Goal: Task Accomplishment & Management: Manage account settings

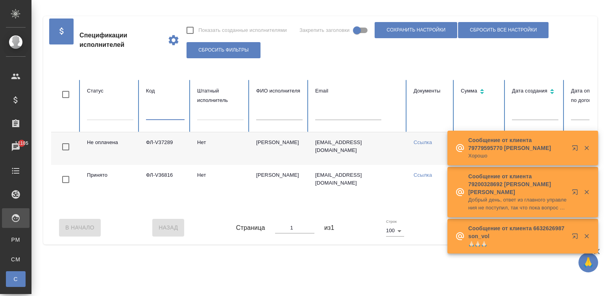
click at [165, 112] on input "text" at bounding box center [165, 114] width 39 height 11
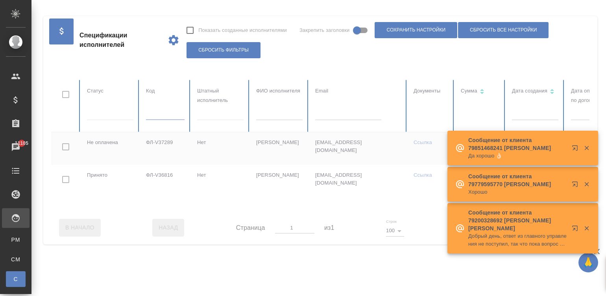
paste input "ФЛ-V36903"
click at [165, 116] on input "ФЛ-V36903" at bounding box center [165, 114] width 39 height 11
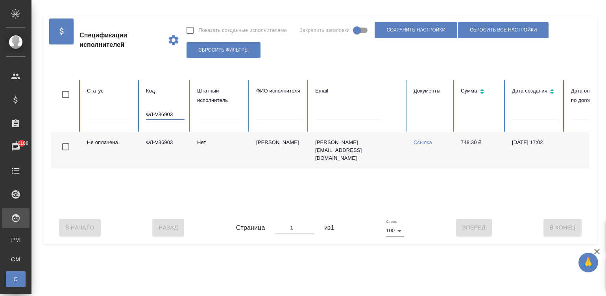
click at [172, 115] on input "ФЛ-V36903" at bounding box center [165, 114] width 39 height 11
paste input "7344"
type input "ФЛ-V37344"
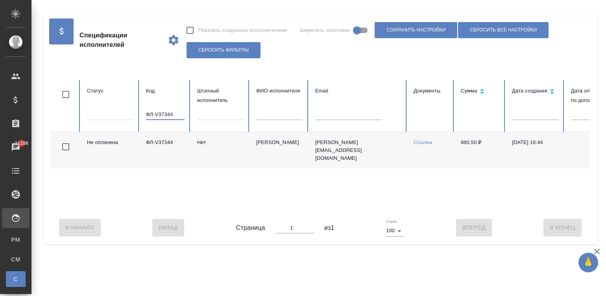
click at [168, 113] on input "ФЛ-V37344" at bounding box center [165, 114] width 39 height 11
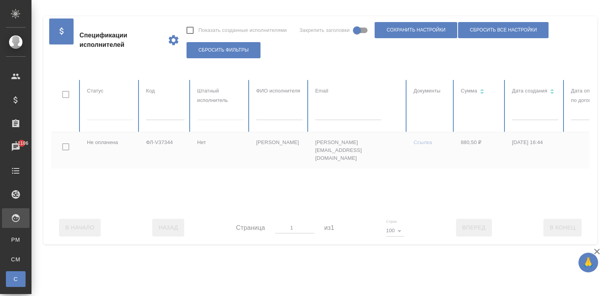
click at [268, 114] on div at bounding box center [472, 145] width 843 height 131
click at [268, 114] on input "text" at bounding box center [279, 114] width 46 height 11
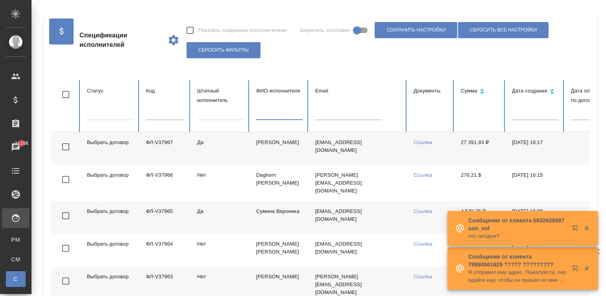
click at [296, 152] on tr "Выбрать договор ФЛ-V37967 Да Крицкая Кристина k.kritskaya@awatera.com Ссылка 27…" at bounding box center [472, 148] width 843 height 33
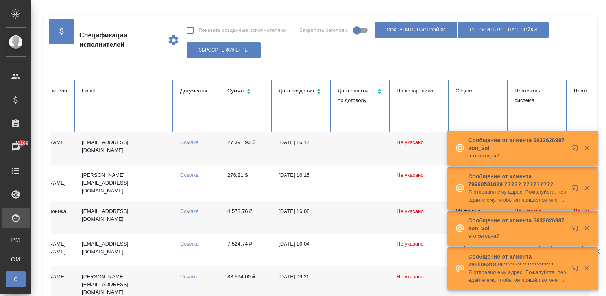
scroll to position [0, 312]
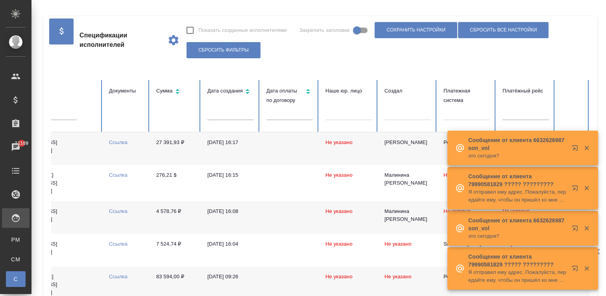
click at [444, 116] on div at bounding box center [467, 112] width 46 height 11
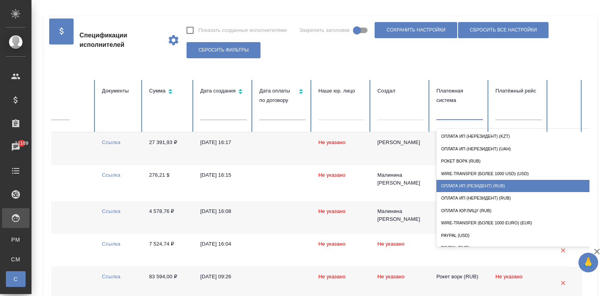
click at [465, 182] on div "Оплата ИП (резидент) (RUB)" at bounding box center [515, 186] width 157 height 12
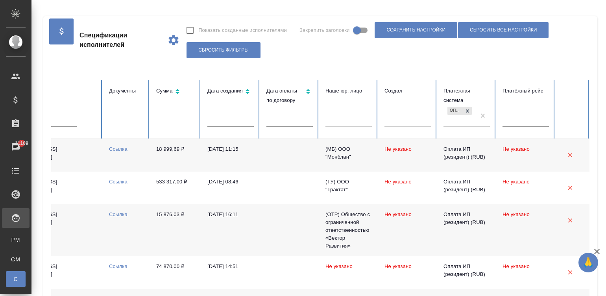
click at [322, 169] on td "(МБ) ООО "Монблан"" at bounding box center [348, 155] width 59 height 33
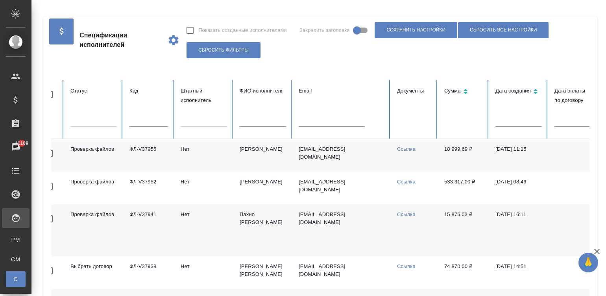
scroll to position [0, 0]
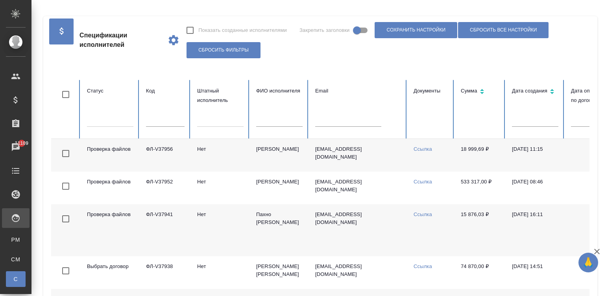
click at [107, 115] on div at bounding box center [110, 118] width 46 height 11
click at [117, 119] on div at bounding box center [110, 118] width 46 height 11
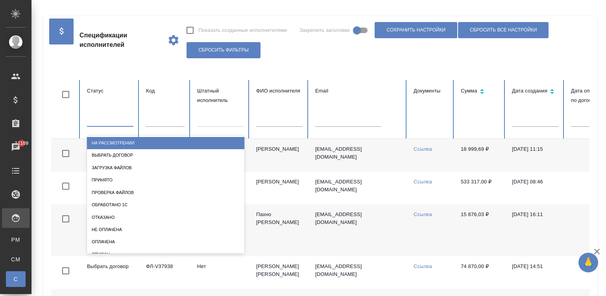
click at [105, 118] on div at bounding box center [110, 118] width 46 height 11
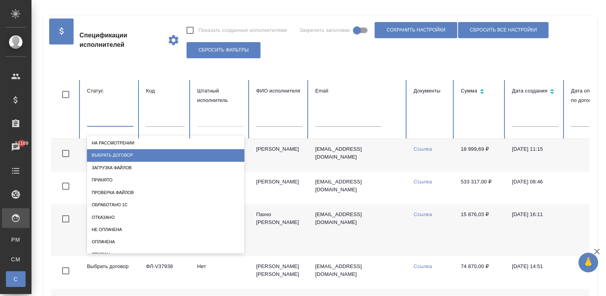
click at [135, 151] on div "Выбрать договор" at bounding box center [165, 155] width 157 height 12
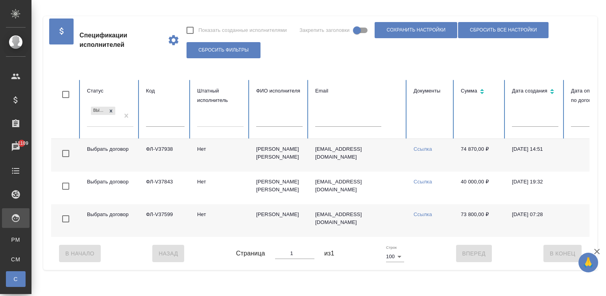
click at [156, 210] on td "ФЛ-V37599" at bounding box center [165, 220] width 51 height 33
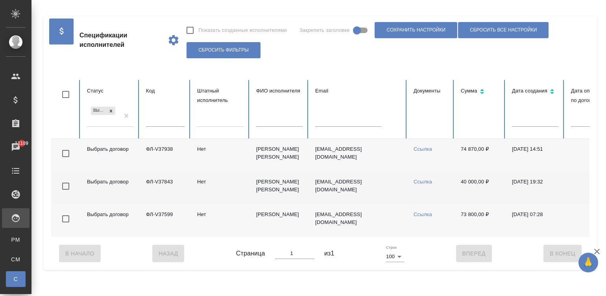
click at [159, 185] on td "ФЛ-V37843" at bounding box center [165, 188] width 51 height 33
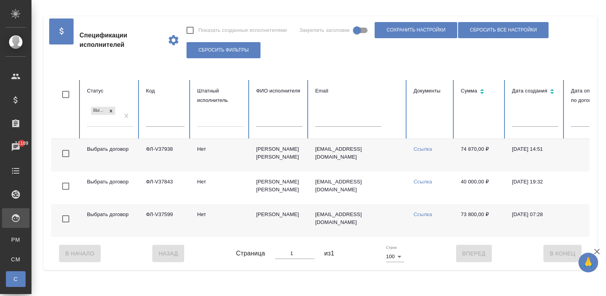
click at [185, 145] on td "ФЛ-V37938" at bounding box center [165, 155] width 51 height 33
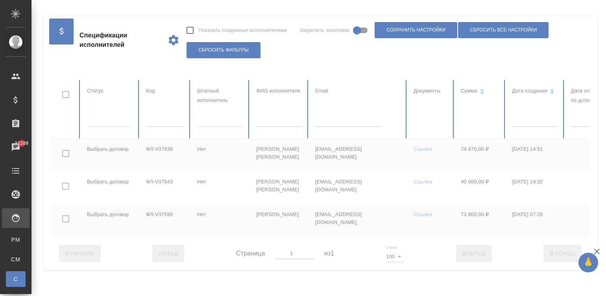
click at [93, 120] on div at bounding box center [110, 118] width 46 height 11
click at [116, 118] on div at bounding box center [110, 118] width 46 height 11
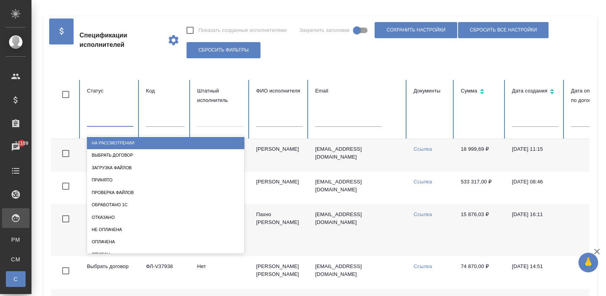
click at [104, 118] on div at bounding box center [110, 118] width 46 height 11
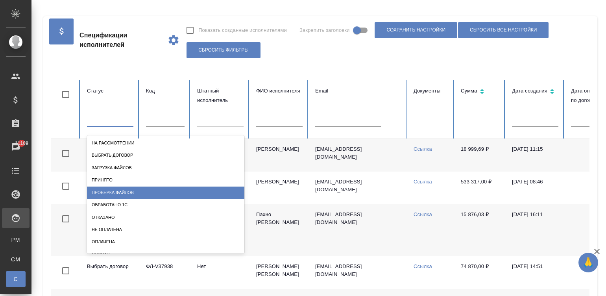
click at [151, 189] on div "Проверка файлов" at bounding box center [165, 193] width 157 height 12
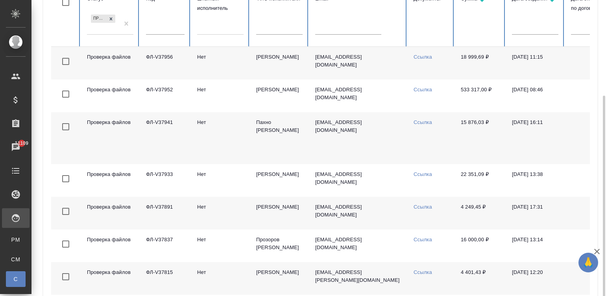
scroll to position [139, 0]
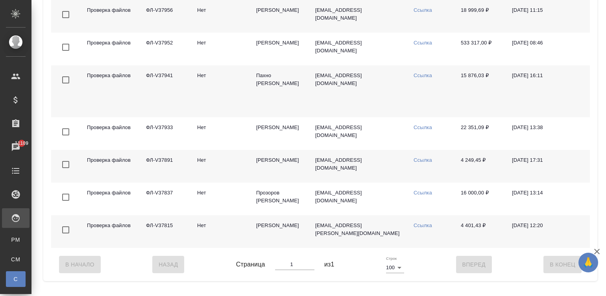
click at [112, 232] on td "Проверка файлов" at bounding box center [110, 231] width 59 height 33
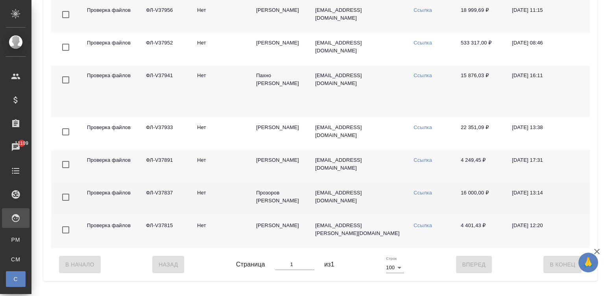
click at [197, 197] on td "Нет" at bounding box center [220, 199] width 59 height 33
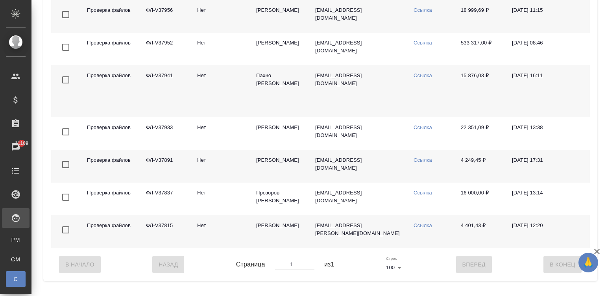
click at [270, 163] on td "Карпенок Станислав Эдуардович" at bounding box center [279, 166] width 59 height 33
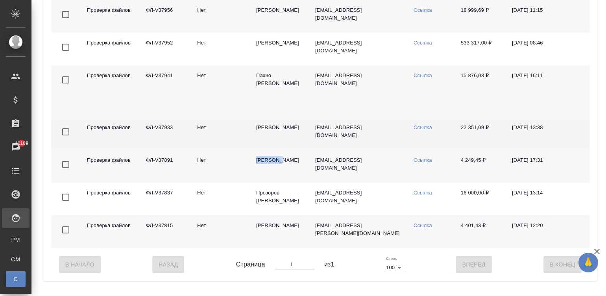
click at [274, 126] on td "Шурандина Юлия Сергеевна" at bounding box center [279, 133] width 59 height 33
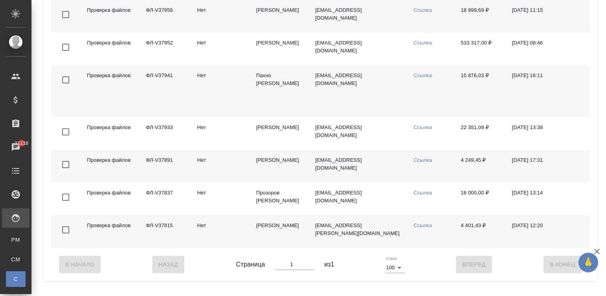
click at [272, 83] on td "Пахно Елена Александровна" at bounding box center [279, 91] width 59 height 52
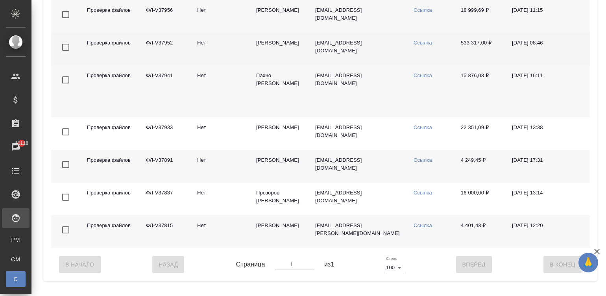
click at [270, 43] on td "Хэ Син" at bounding box center [279, 49] width 59 height 33
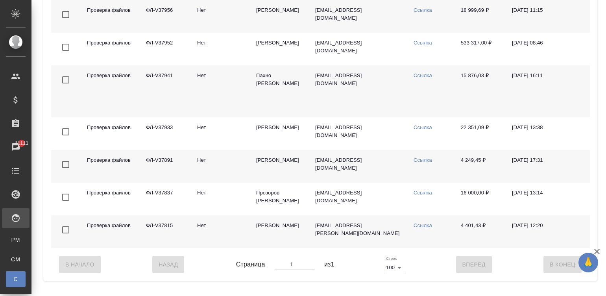
click at [282, 16] on td "Вареца Петр Владимирович" at bounding box center [279, 16] width 59 height 33
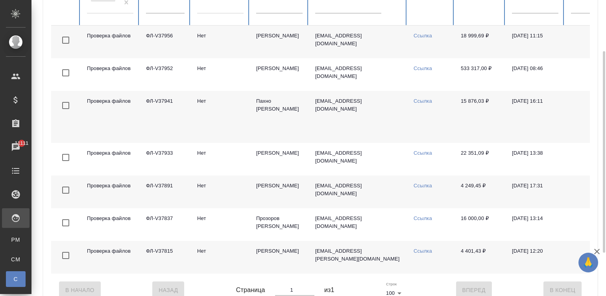
scroll to position [91, 0]
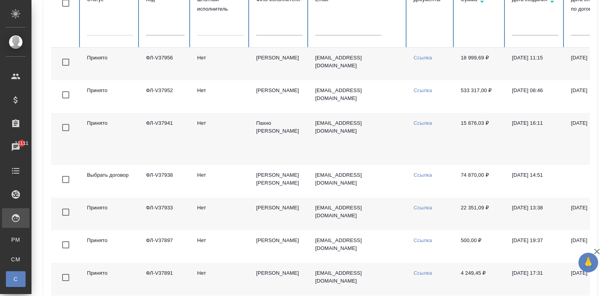
click at [292, 29] on input "text" at bounding box center [279, 29] width 46 height 11
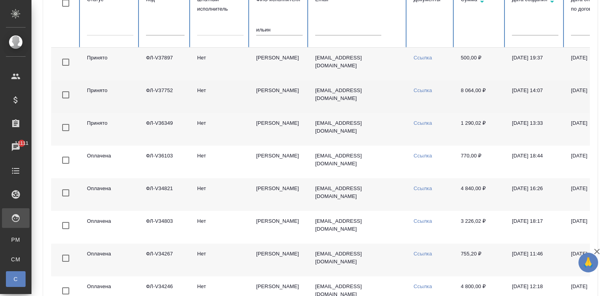
click at [373, 98] on td "idl77@yandex.ru" at bounding box center [358, 96] width 98 height 33
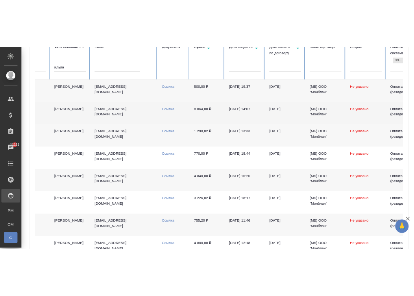
scroll to position [0, 196]
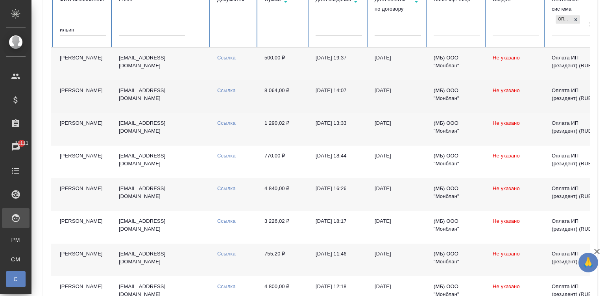
click at [226, 92] on link "Ссылка" at bounding box center [226, 90] width 19 height 6
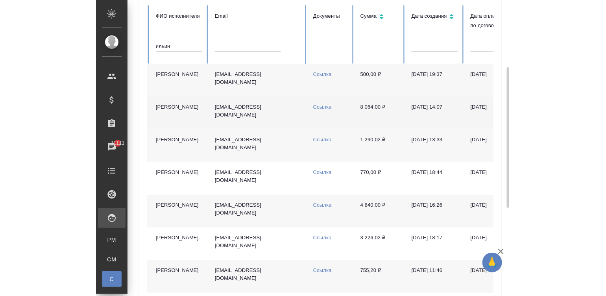
scroll to position [108, 0]
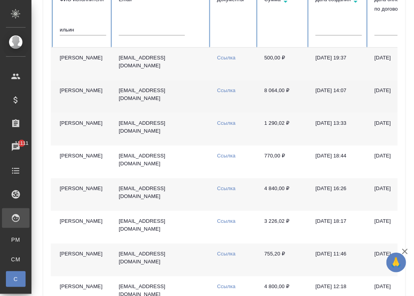
click at [276, 63] on td "500,00 ₽" at bounding box center [283, 64] width 51 height 33
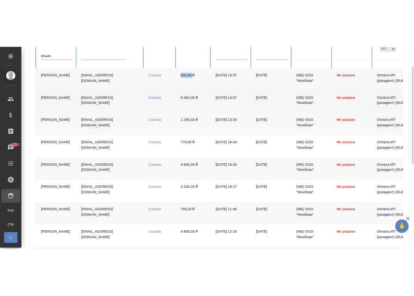
scroll to position [91, 0]
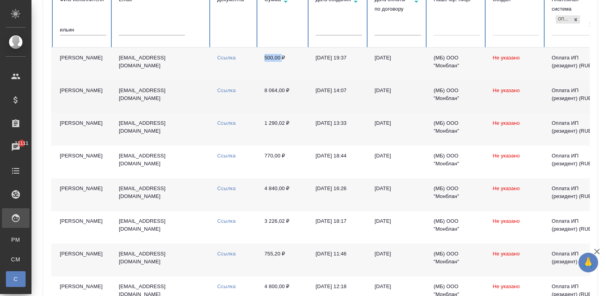
click at [224, 57] on link "Ссылка" at bounding box center [226, 58] width 19 height 6
click at [75, 30] on input "ильин" at bounding box center [83, 29] width 46 height 11
click at [574, 17] on icon at bounding box center [576, 20] width 6 height 6
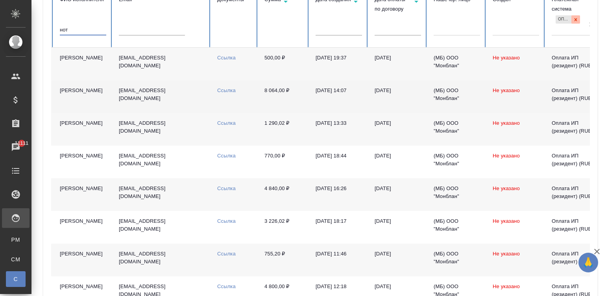
type input "нот"
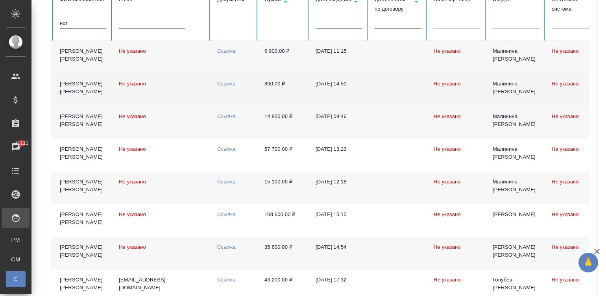
click at [182, 53] on td "Не указано" at bounding box center [162, 57] width 98 height 33
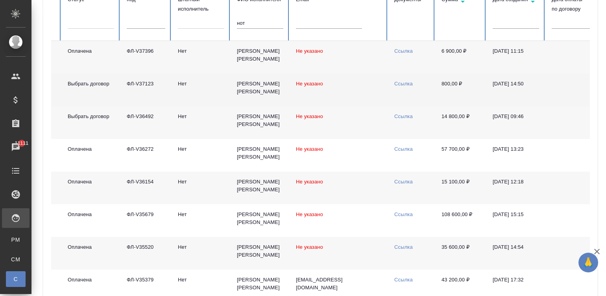
scroll to position [0, 0]
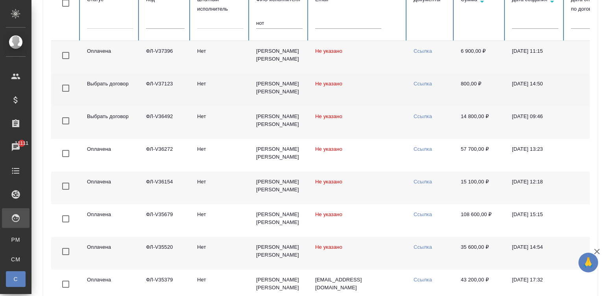
click at [400, 94] on td "Не указано" at bounding box center [358, 90] width 98 height 33
click at [228, 85] on td "Нет" at bounding box center [220, 90] width 59 height 33
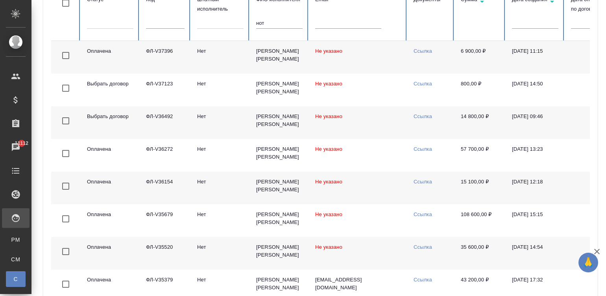
click at [406, 65] on td "Не указано" at bounding box center [358, 57] width 98 height 33
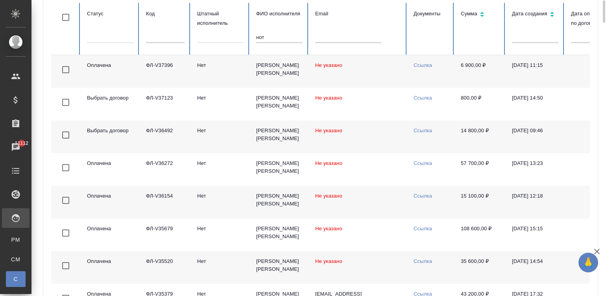
scroll to position [72, 0]
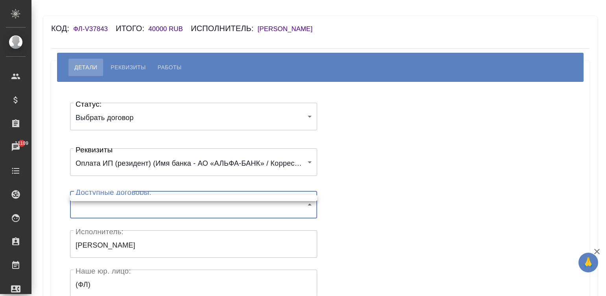
click at [92, 200] on ul at bounding box center [193, 198] width 247 height 6
click at [400, 142] on div at bounding box center [303, 148] width 606 height 296
click at [248, 207] on body "🙏 .cls-1 fill:#fff; AWATERA Малинина Мария m.malinina Клиенты Спецификации Зака…" at bounding box center [303, 148] width 606 height 296
click at [153, 208] on body "🙏 .cls-1 fill:#fff; AWATERA Малинина Мария m.malinina Клиенты Спецификации Зака…" at bounding box center [303, 148] width 606 height 296
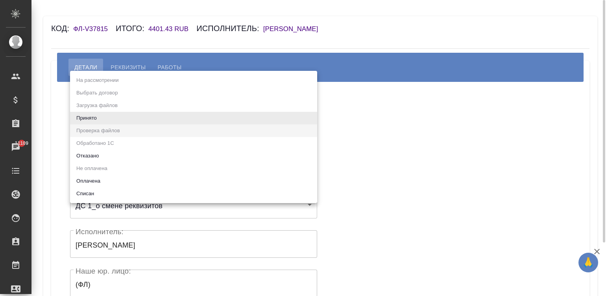
click at [121, 116] on body "🙏 .cls-1 fill:#fff; AWATERA [PERSON_NAME]malinina Клиенты Спецификации Заказы 1…" at bounding box center [303, 148] width 606 height 296
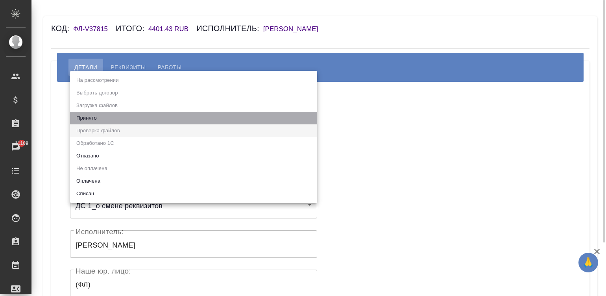
click at [121, 116] on li "Принято" at bounding box center [193, 118] width 247 height 13
type input "accepted"
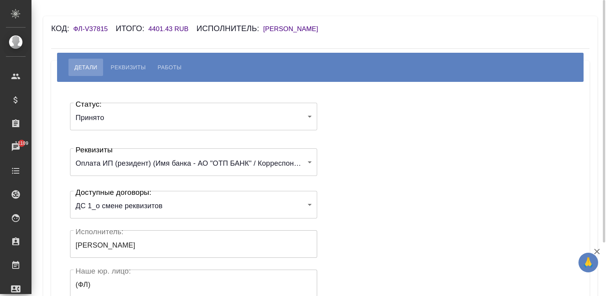
click at [351, 127] on div "Статус: Принято accepted Статус: Реквизиты Оплата ИП (резидент) (Имя банка - АО…" at bounding box center [320, 236] width 507 height 285
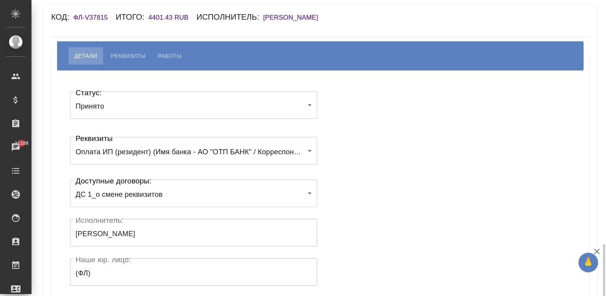
scroll to position [154, 0]
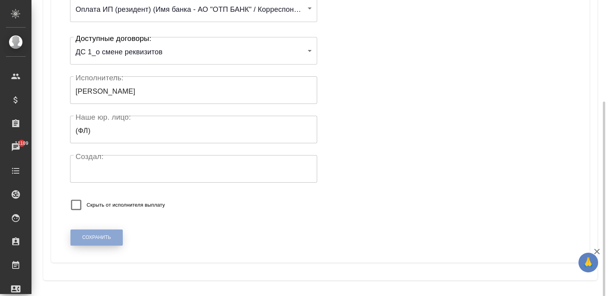
click at [91, 235] on span "Сохранить" at bounding box center [96, 237] width 29 height 7
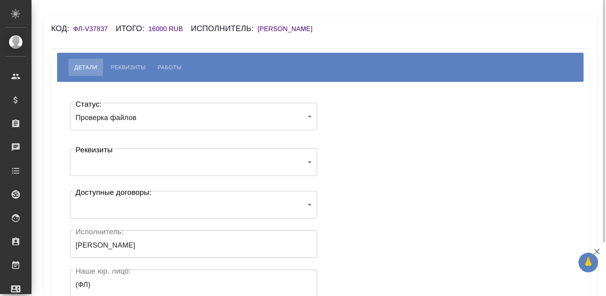
click at [133, 114] on body "🙏 .cls-1 fill:#fff; AWATERA Малинина Мария m.malinina Клиенты Спецификации Зака…" at bounding box center [303, 148] width 606 height 296
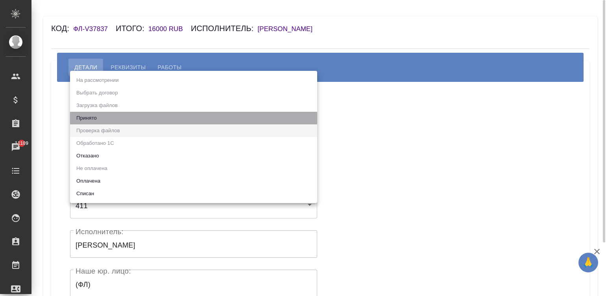
click at [133, 114] on li "Принято" at bounding box center [193, 118] width 247 height 13
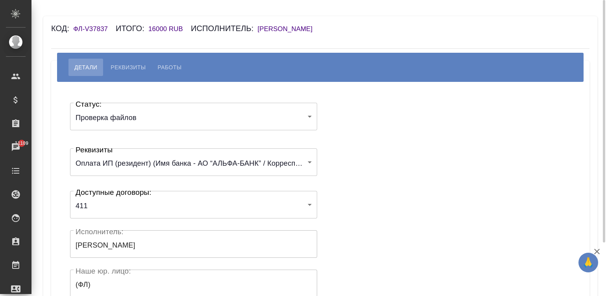
click at [375, 111] on div "Статус: Проверка файлов filesCheck Статус: Реквизиты Оплата ИП (резидент) (Имя …" at bounding box center [320, 236] width 507 height 285
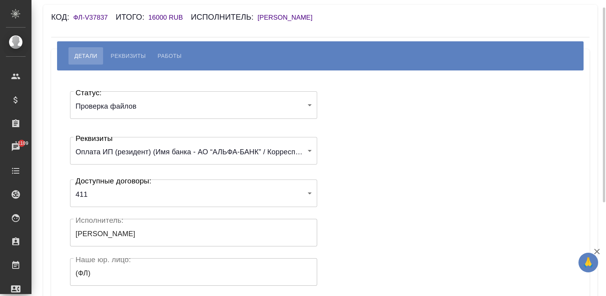
scroll to position [47, 0]
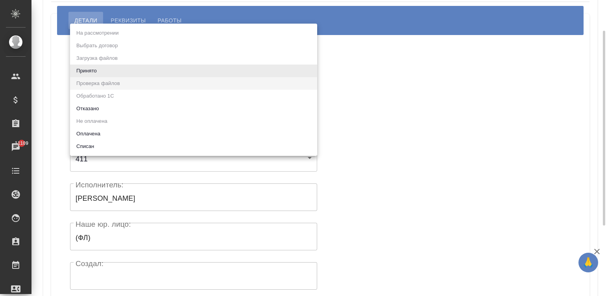
click at [118, 81] on body "🙏 .cls-1 fill:#fff; AWATERA Малинина Мария m.malinina Клиенты Спецификации Зака…" at bounding box center [303, 148] width 606 height 296
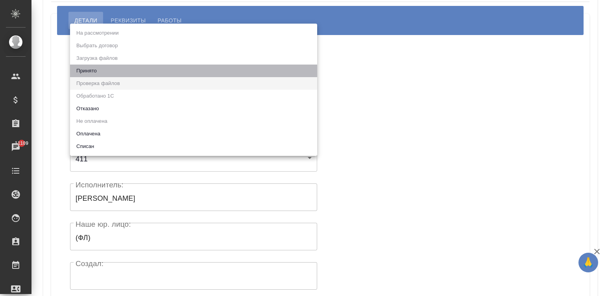
click at [104, 69] on li "Принято" at bounding box center [193, 71] width 247 height 13
type input "accepted"
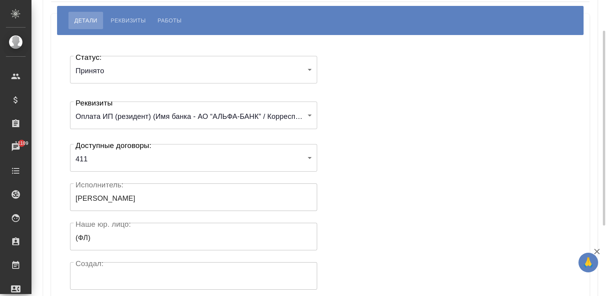
click at [356, 91] on div "Статус: Принято accepted Статус: Реквизиты Оплата ИП (резидент) (Имя банка - АО…" at bounding box center [320, 189] width 507 height 285
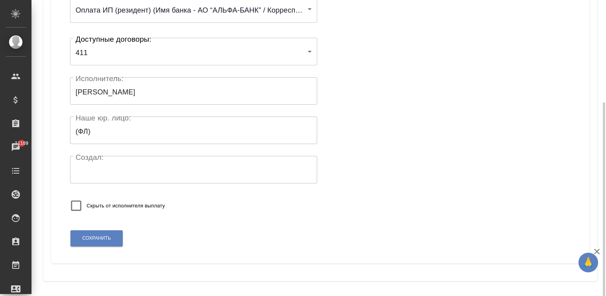
scroll to position [154, 0]
click at [93, 241] on button "Сохранить" at bounding box center [96, 238] width 52 height 16
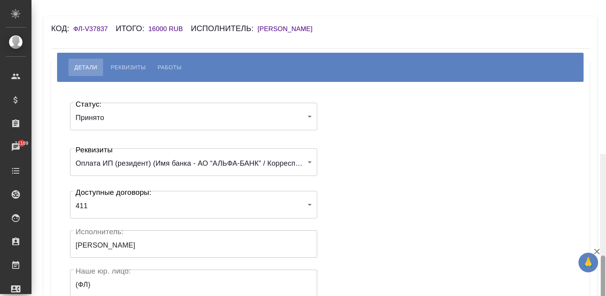
scroll to position [154, 0]
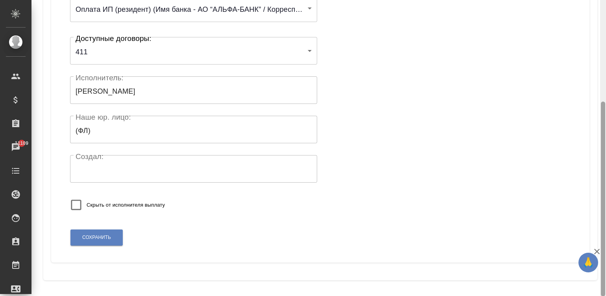
click at [602, 278] on div at bounding box center [603, 148] width 6 height 296
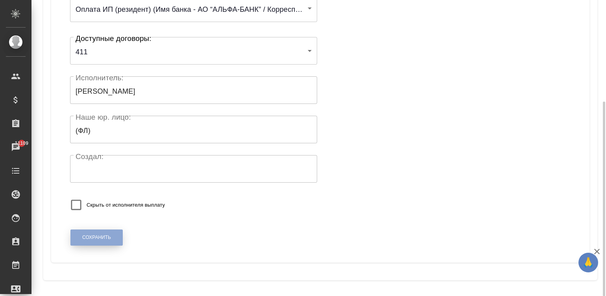
click at [95, 240] on span "Сохранить" at bounding box center [96, 237] width 29 height 7
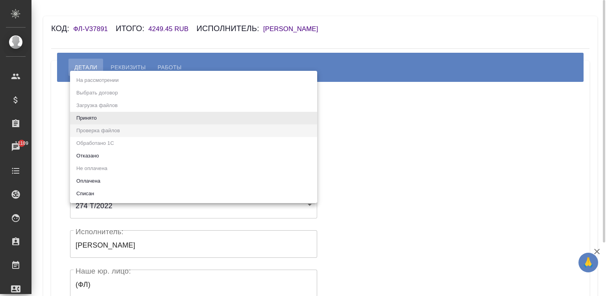
click at [93, 115] on body "🙏 .cls-1 fill:#fff; AWATERA Малинина Мария m.malinina Клиенты Спецификации Зака…" at bounding box center [303, 148] width 606 height 296
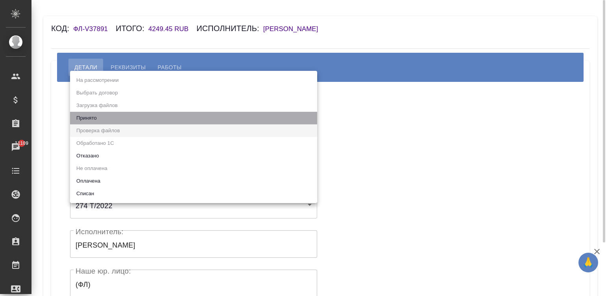
click at [93, 115] on li "Принято" at bounding box center [193, 118] width 247 height 13
type input "accepted"
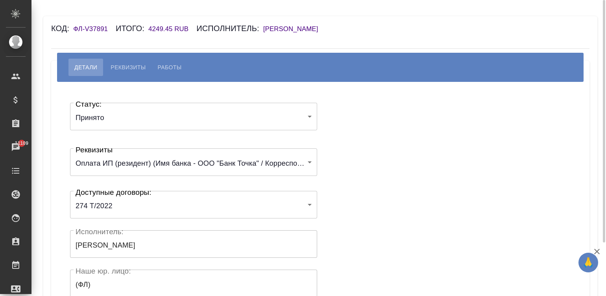
click at [348, 133] on div "Статус: Принято accepted Статус: Реквизиты Оплата ИП (резидент) (Имя банка - ОО…" at bounding box center [320, 236] width 507 height 285
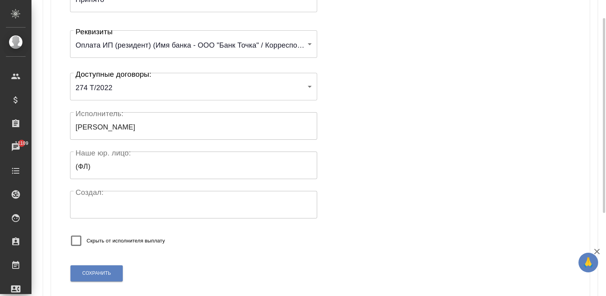
scroll to position [154, 0]
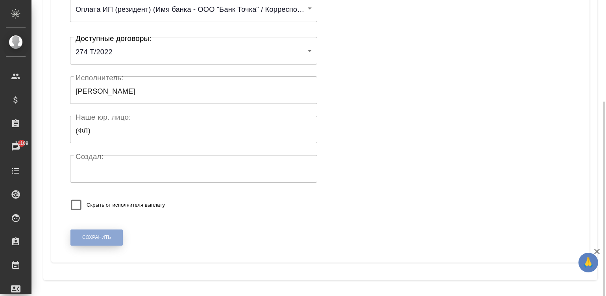
click at [90, 236] on span "Сохранить" at bounding box center [96, 237] width 29 height 7
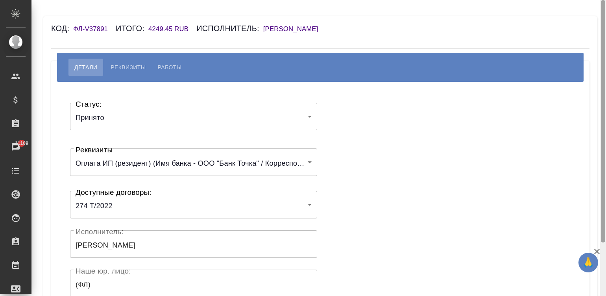
scroll to position [154, 0]
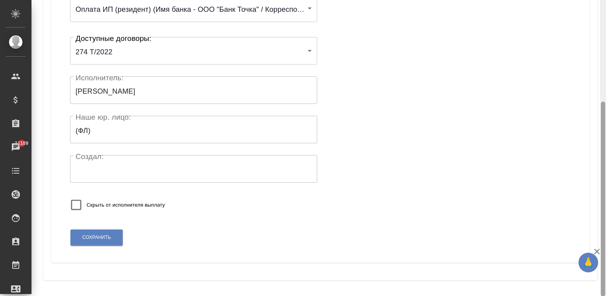
click at [603, 263] on div at bounding box center [603, 148] width 6 height 296
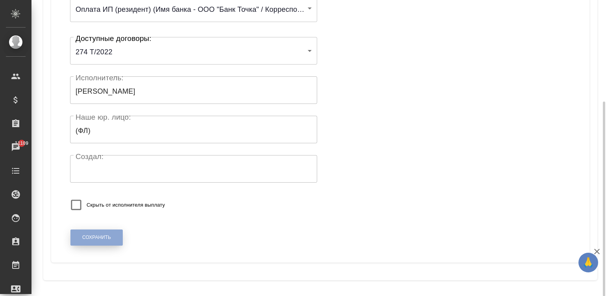
click at [80, 237] on button "Сохранить" at bounding box center [96, 238] width 52 height 16
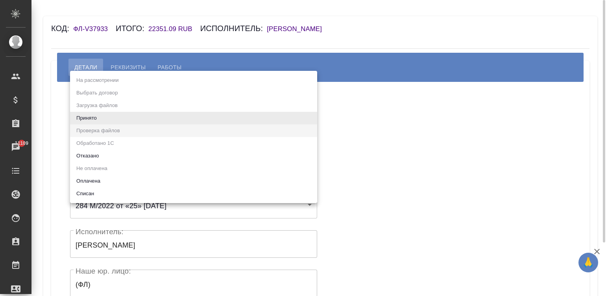
click at [124, 121] on body "🙏 .cls-1 fill:#fff; AWATERA [PERSON_NAME]malinina Клиенты Спецификации Заказы 1…" at bounding box center [303, 148] width 606 height 296
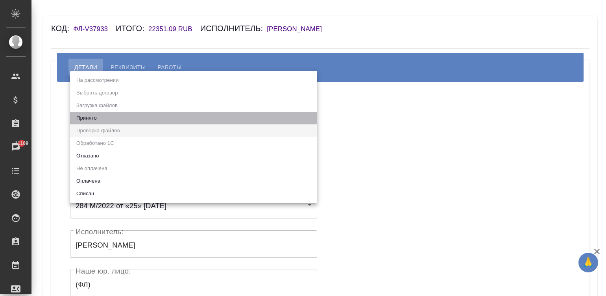
click at [104, 114] on li "Принято" at bounding box center [193, 118] width 247 height 13
type input "accepted"
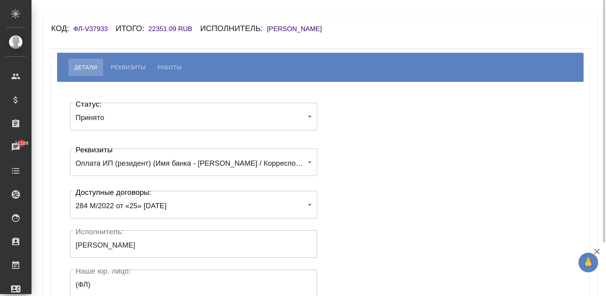
click at [346, 108] on div "Статус: Принято accepted Статус: Реквизиты Оплата ИП (резидент) (Имя банка - ПА…" at bounding box center [320, 236] width 507 height 285
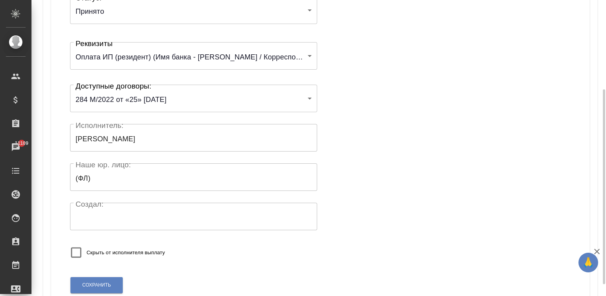
scroll to position [154, 0]
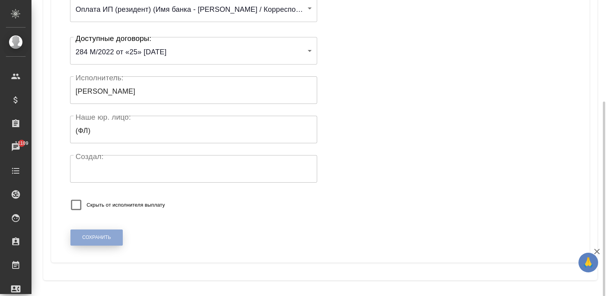
click at [85, 241] on button "Сохранить" at bounding box center [96, 238] width 52 height 16
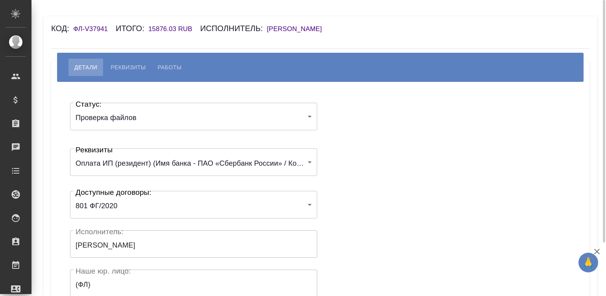
click at [128, 117] on body "🙏 .cls-1 fill:#fff; AWATERA [PERSON_NAME][PERSON_NAME] Спецификации Заказы Чаты…" at bounding box center [303, 148] width 606 height 296
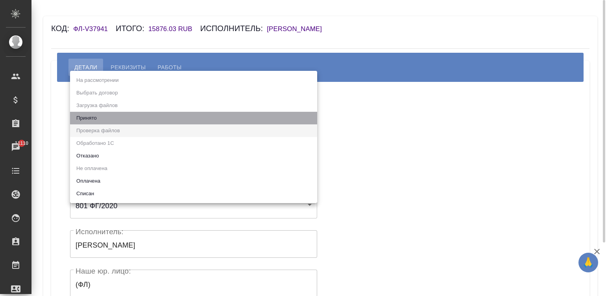
click at [128, 117] on li "Принято" at bounding box center [193, 118] width 247 height 13
type input "accepted"
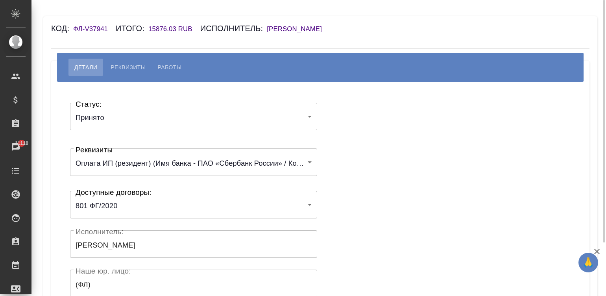
click at [333, 124] on div "Статус: Принято accepted Статус: Реквизиты Оплата ИП (резидент) (Имя банка - ПА…" at bounding box center [320, 236] width 507 height 285
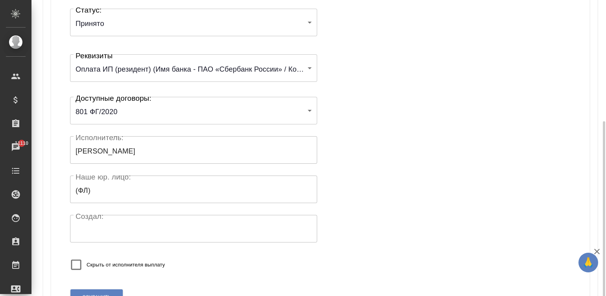
scroll to position [154, 0]
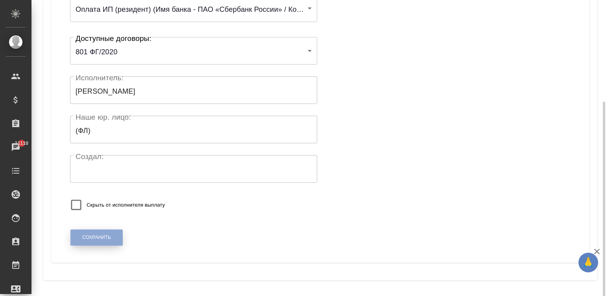
click at [100, 240] on span "Сохранить" at bounding box center [96, 237] width 29 height 7
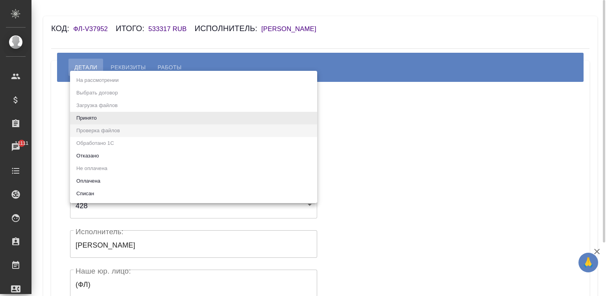
click at [123, 114] on body "🙏 .cls-1 fill:#fff; AWATERA [PERSON_NAME]malinina Клиенты Спецификации Заказы 1…" at bounding box center [303, 148] width 606 height 296
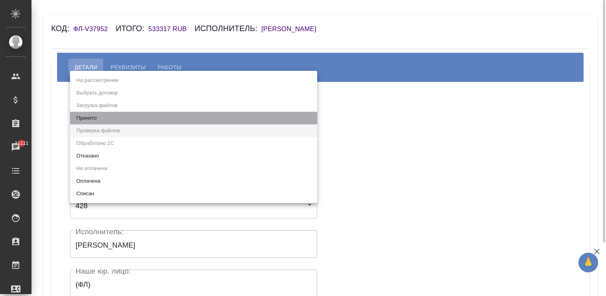
click at [123, 114] on li "Принято" at bounding box center [193, 118] width 247 height 13
type input "accepted"
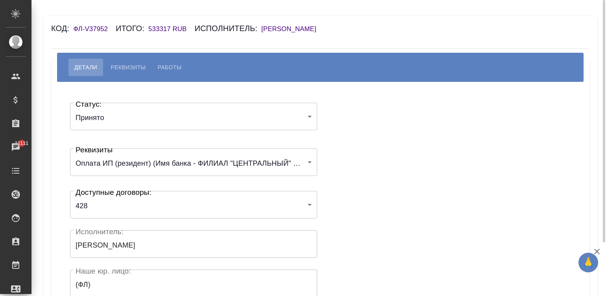
click at [370, 132] on div "Статус: Принято accepted Статус: Реквизиты Оплата ИП (резидент) (Имя банка - ФИ…" at bounding box center [320, 236] width 507 height 285
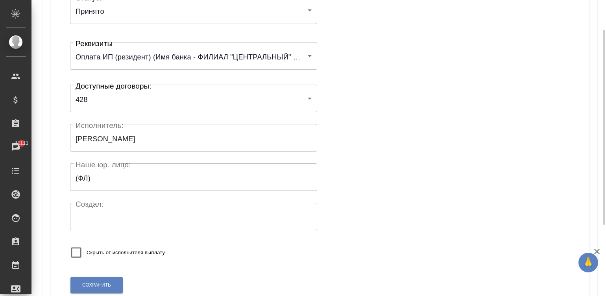
scroll to position [154, 0]
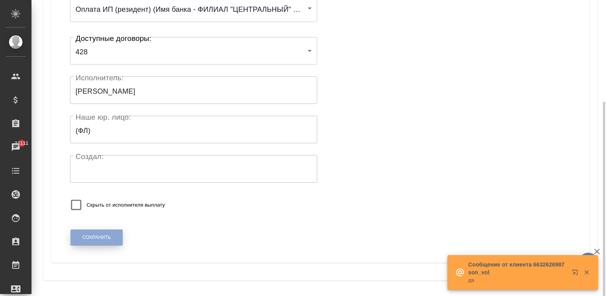
click at [93, 234] on span "Сохранить" at bounding box center [96, 237] width 29 height 7
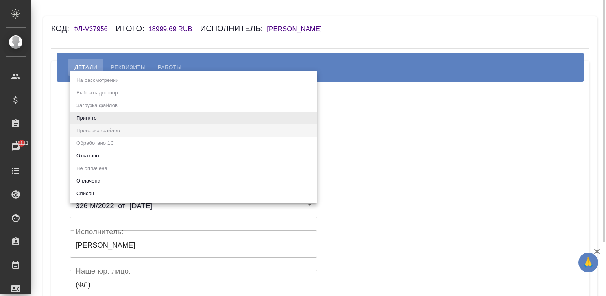
click at [104, 116] on body "🙏 .cls-1 fill:#fff; AWATERA Малинина Мария m.malinina Клиенты Спецификации Зака…" at bounding box center [303, 148] width 606 height 296
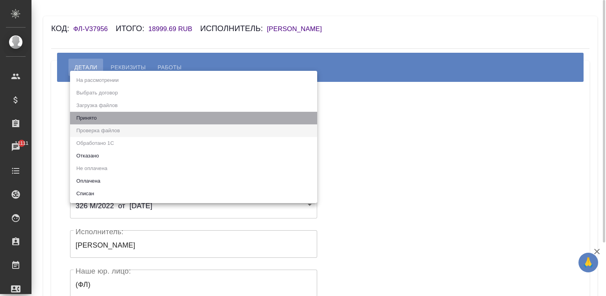
click at [104, 116] on li "Принято" at bounding box center [193, 118] width 247 height 13
type input "accepted"
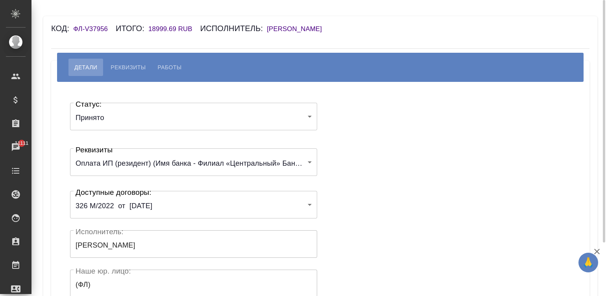
click at [382, 142] on div "Статус: Принято accepted Статус: Реквизиты Оплата ИП (резидент) (Имя банка - Фи…" at bounding box center [320, 236] width 507 height 285
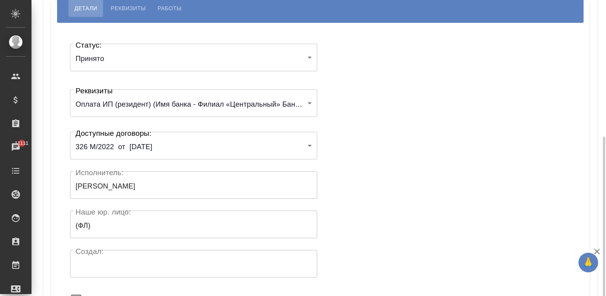
scroll to position [154, 0]
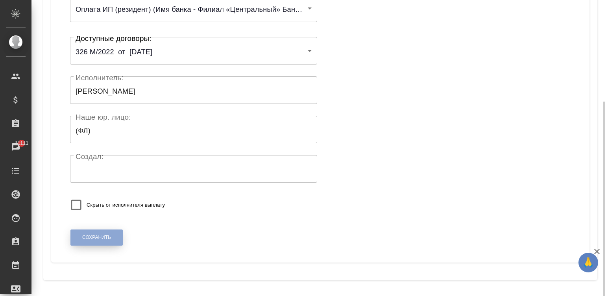
click at [95, 234] on span "Сохранить" at bounding box center [96, 237] width 29 height 7
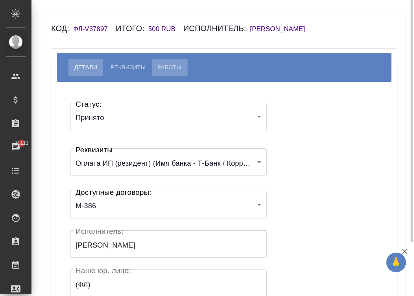
click at [166, 72] on span "Работы" at bounding box center [170, 67] width 24 height 9
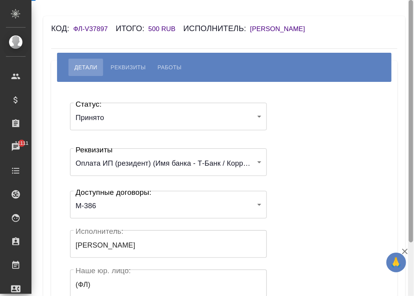
select select "10"
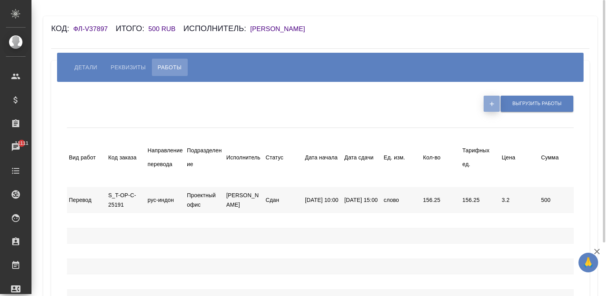
click at [414, 96] on button "button" at bounding box center [492, 104] width 16 height 16
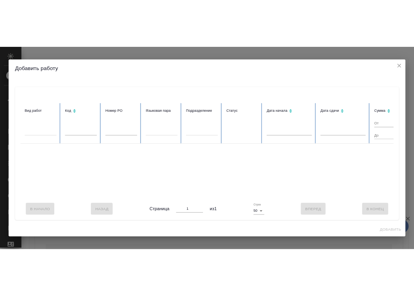
scroll to position [0, 201]
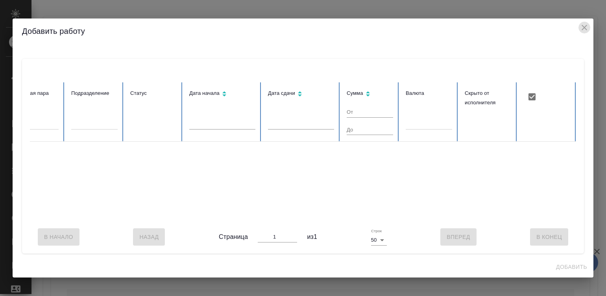
click at [414, 23] on icon "close" at bounding box center [584, 27] width 9 height 9
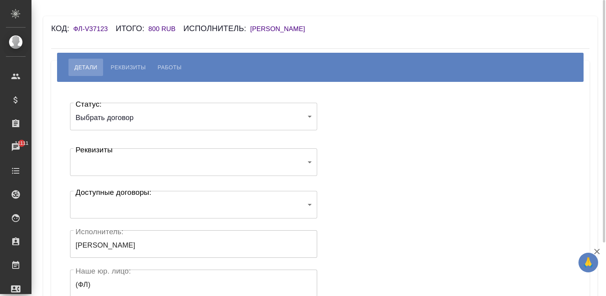
click at [124, 112] on body "🙏 .cls-1 fill:#fff; AWATERA [PERSON_NAME]malinina Клиенты Спецификации Заказы 1…" at bounding box center [303, 148] width 606 height 296
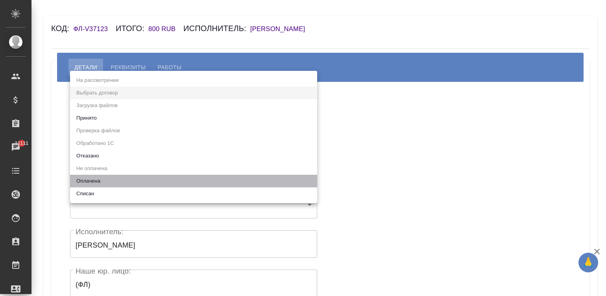
click at [106, 179] on li "Оплачена" at bounding box center [193, 181] width 247 height 13
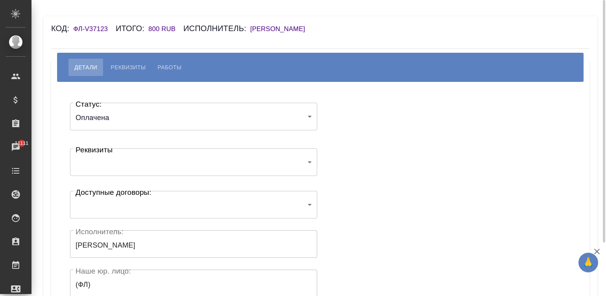
click at [358, 168] on div "Статус: Оплачена payed Статус: Реквизиты ​ Реквизиты Доступные договоры: ​ Дост…" at bounding box center [320, 236] width 507 height 285
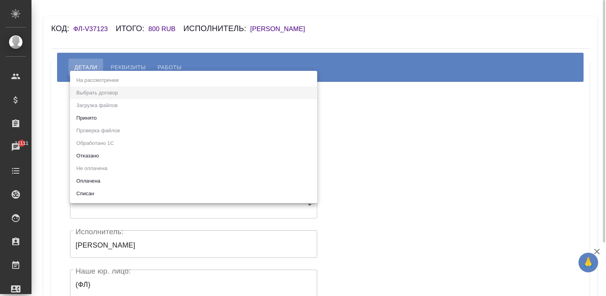
click at [132, 117] on body "🙏 .cls-1 fill:#fff; AWATERA [PERSON_NAME]malinina Клиенты Спецификации Заказы 1…" at bounding box center [303, 148] width 606 height 296
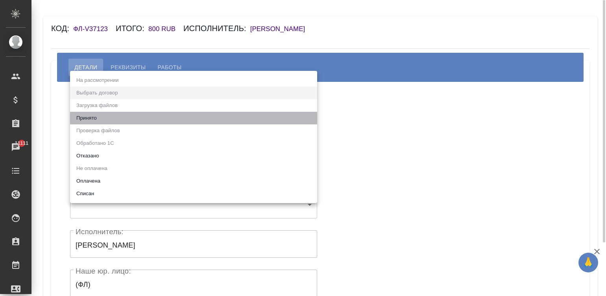
click at [132, 117] on li "Принято" at bounding box center [193, 118] width 247 height 13
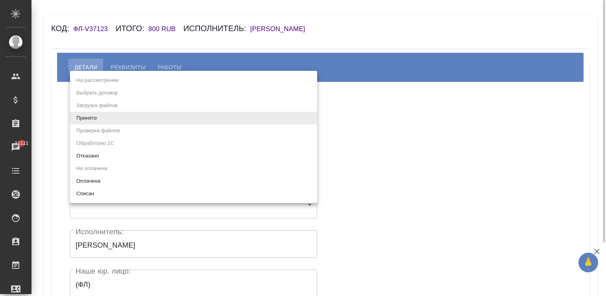
click at [132, 117] on body "🙏 .cls-1 fill:#fff; AWATERA [PERSON_NAME]malinina Клиенты Спецификации Заказы 1…" at bounding box center [303, 148] width 606 height 296
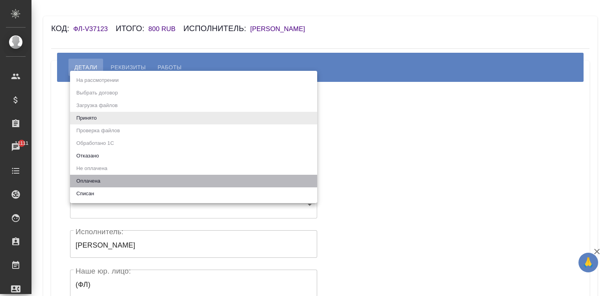
click at [152, 184] on li "Оплачена" at bounding box center [193, 181] width 247 height 13
type input "payed"
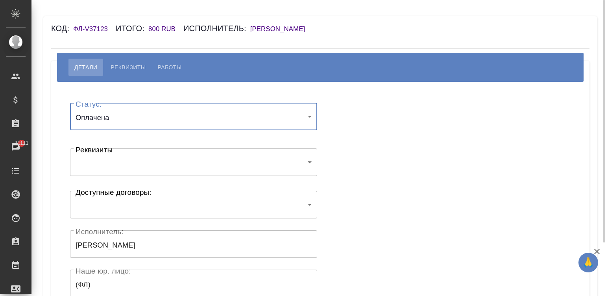
click at [394, 171] on div "Статус: Оплачена payed Статус: Реквизиты ​ Реквизиты Доступные договоры: ​ Дост…" at bounding box center [320, 236] width 507 height 285
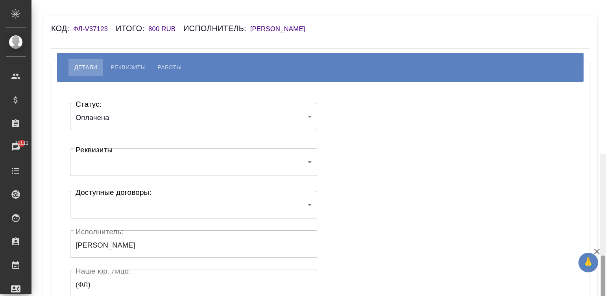
scroll to position [154, 0]
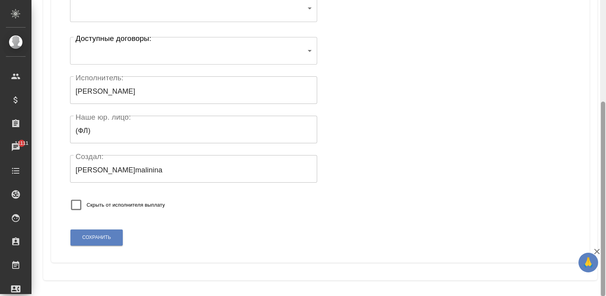
click at [604, 261] on div at bounding box center [603, 148] width 6 height 296
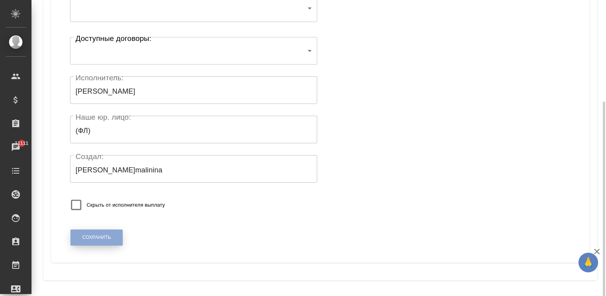
click at [100, 235] on span "Сохранить" at bounding box center [96, 237] width 29 height 7
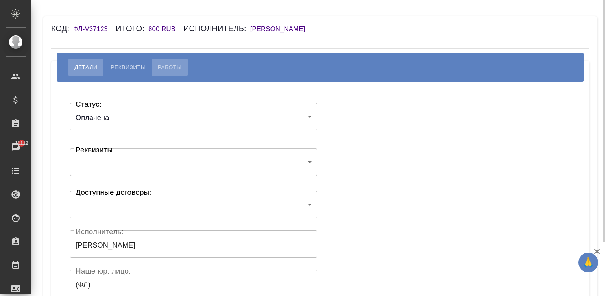
click at [168, 63] on span "Работы" at bounding box center [170, 67] width 24 height 9
select select "10"
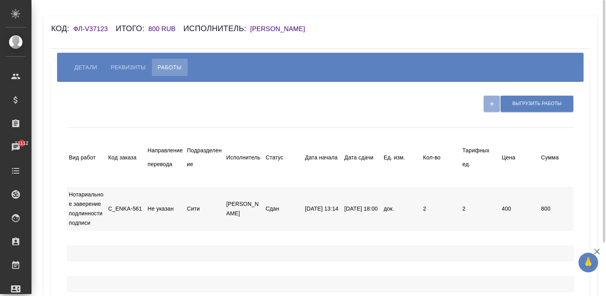
click at [487, 102] on div "Выгрузить работы" at bounding box center [489, 104] width 169 height 20
click at [392, 75] on div "[PERSON_NAME] Работы" at bounding box center [322, 67] width 511 height 17
click at [320, 97] on div at bounding box center [236, 104] width 338 height 20
click at [493, 104] on div "Выгрузить работы" at bounding box center [489, 104] width 169 height 20
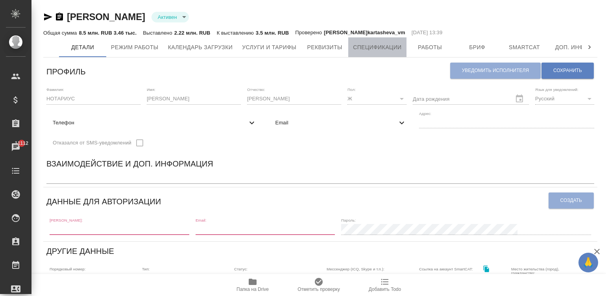
click at [381, 46] on span "Спецификации" at bounding box center [377, 48] width 48 height 10
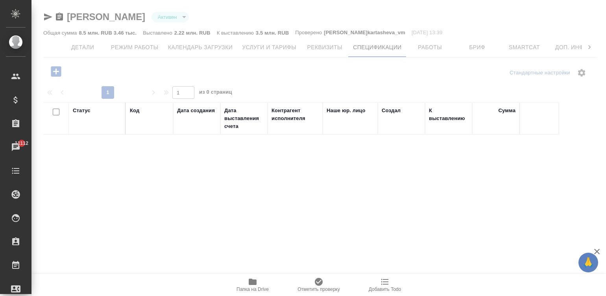
click at [50, 70] on div at bounding box center [318, 148] width 575 height 296
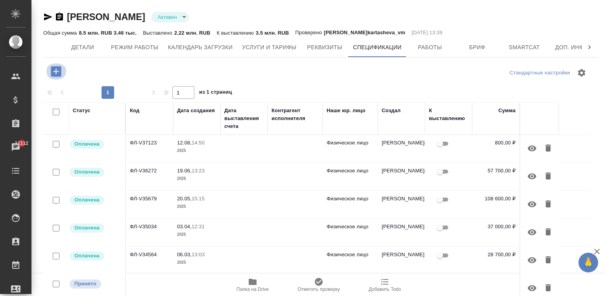
click at [49, 71] on icon "button" at bounding box center [56, 72] width 14 height 14
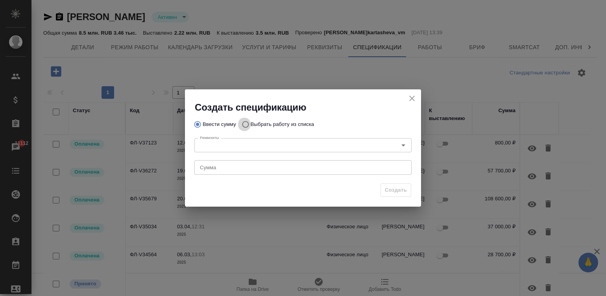
click at [246, 122] on input "Выбрать работу из списка" at bounding box center [244, 124] width 13 height 15
radio input "true"
radio input "false"
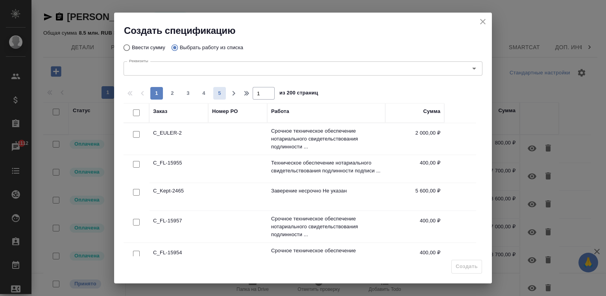
click at [217, 90] on span "5" at bounding box center [219, 93] width 13 height 8
type input "5"
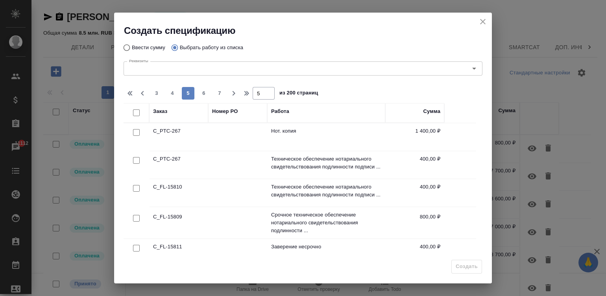
click at [135, 156] on div at bounding box center [137, 160] width 18 height 11
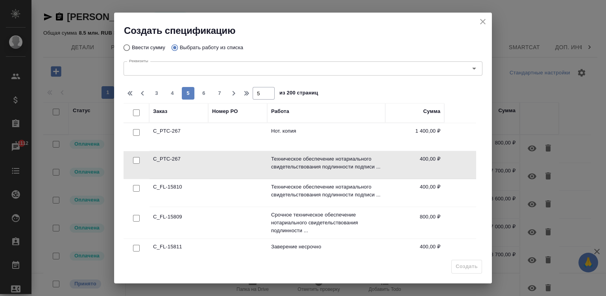
click at [134, 156] on div at bounding box center [137, 160] width 18 height 11
click at [132, 158] on div at bounding box center [137, 160] width 18 height 11
click at [135, 155] on div at bounding box center [137, 160] width 18 height 11
click at [132, 158] on div at bounding box center [137, 160] width 18 height 11
click at [134, 157] on input "checkbox" at bounding box center [136, 160] width 7 height 7
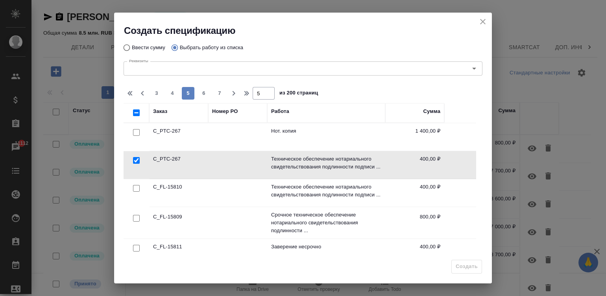
checkbox input "true"
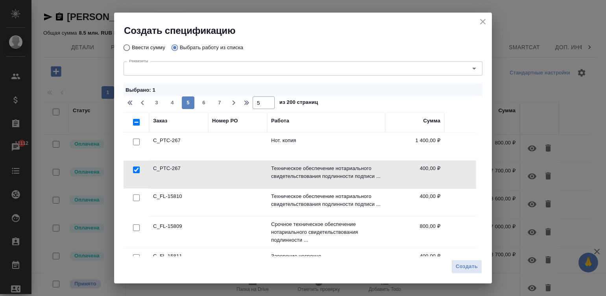
click at [134, 157] on td at bounding box center [137, 147] width 26 height 28
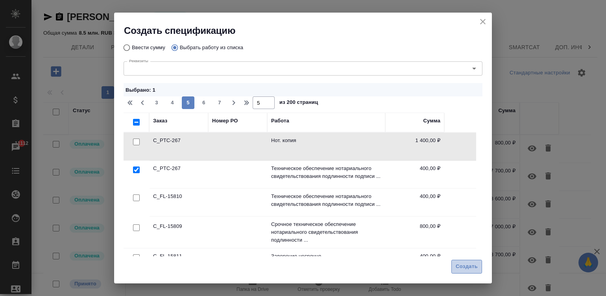
click at [472, 263] on span "Создать" at bounding box center [467, 266] width 22 height 9
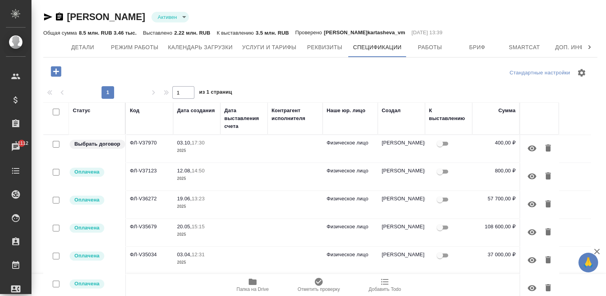
click at [222, 140] on td at bounding box center [243, 149] width 47 height 28
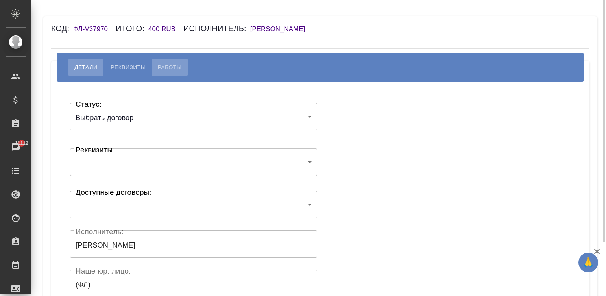
click at [165, 67] on span "Работы" at bounding box center [170, 67] width 24 height 9
select select "10"
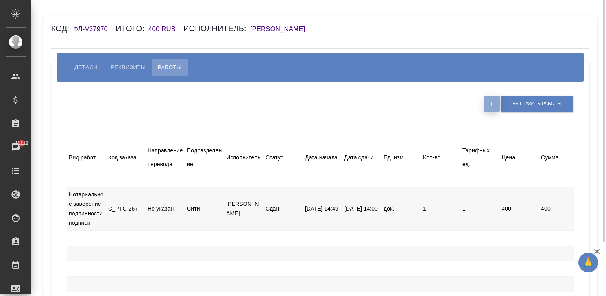
click at [487, 107] on button "button" at bounding box center [492, 104] width 16 height 16
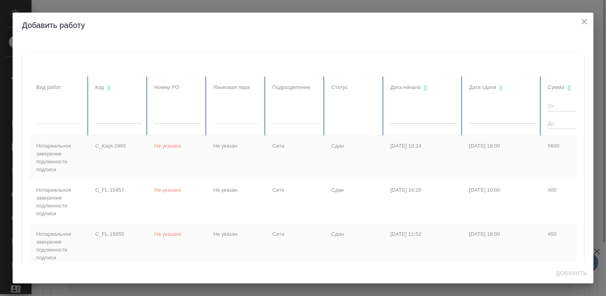
checkbox input "false"
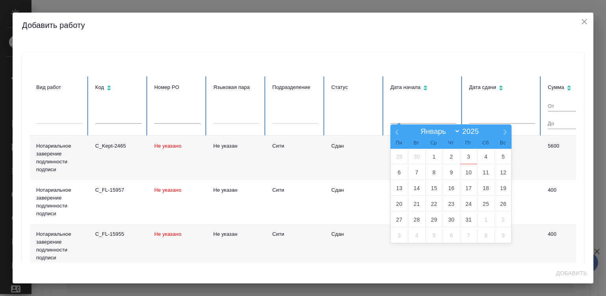
click at [427, 114] on input "text" at bounding box center [424, 117] width 66 height 11
click at [504, 112] on input "text" at bounding box center [502, 117] width 66 height 11
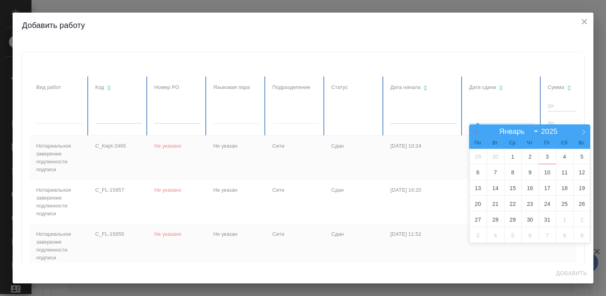
click at [474, 130] on icon at bounding box center [476, 133] width 6 height 6
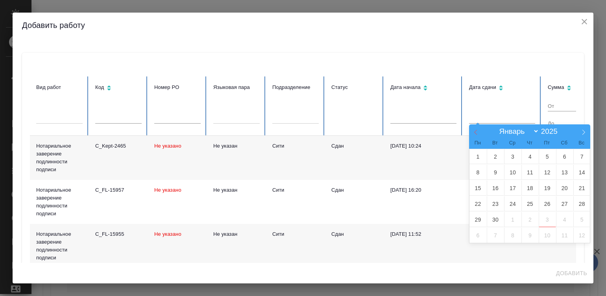
select select "8"
click at [474, 155] on span "1" at bounding box center [478, 156] width 17 height 15
type input "01.09"
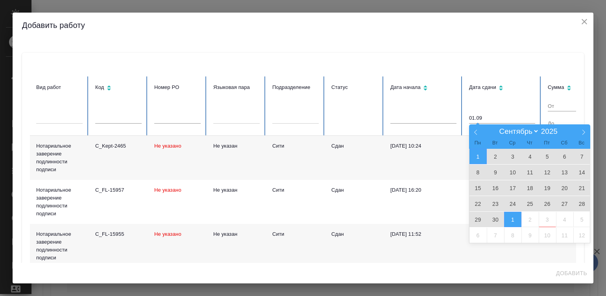
click at [508, 217] on span "1" at bounding box center [512, 219] width 17 height 15
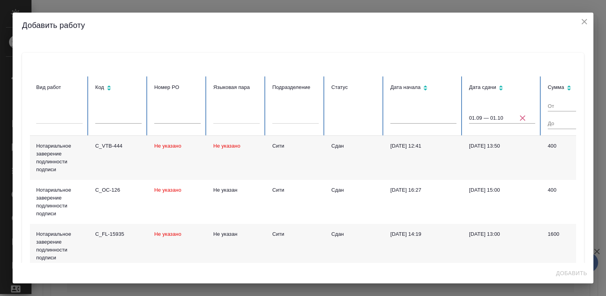
click at [472, 160] on td "30.09.2025, 13:50" at bounding box center [502, 158] width 79 height 44
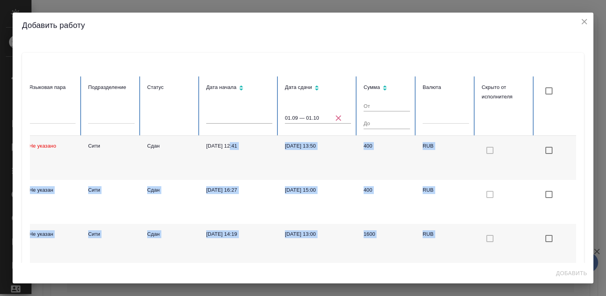
scroll to position [0, 209]
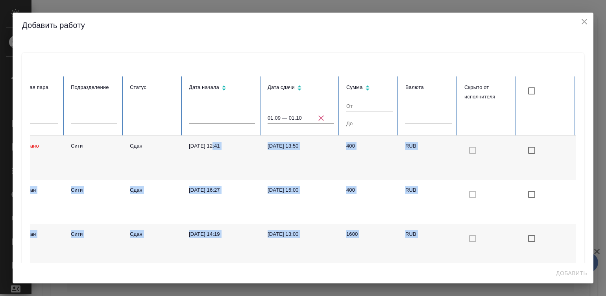
drag, startPoint x: 413, startPoint y: 145, endPoint x: 584, endPoint y: 141, distance: 170.9
click at [584, 141] on div "Вид работ Код Номер PO Языковая пара Подразделение Статус Дата начала Дата сдач…" at bounding box center [303, 150] width 581 height 225
click at [524, 87] on input "checkbox" at bounding box center [532, 91] width 17 height 17
checkbox input "true"
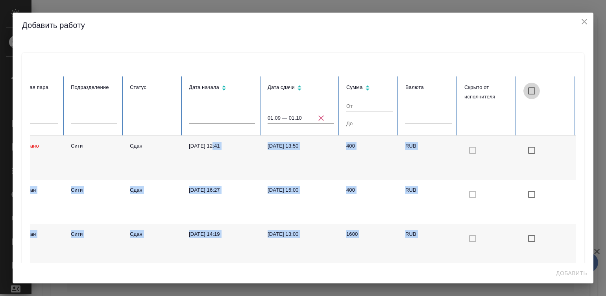
checkbox input "true"
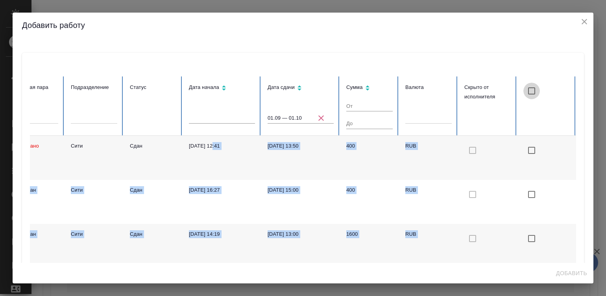
checkbox input "true"
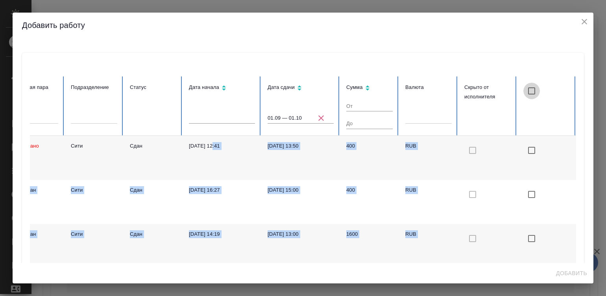
checkbox input "true"
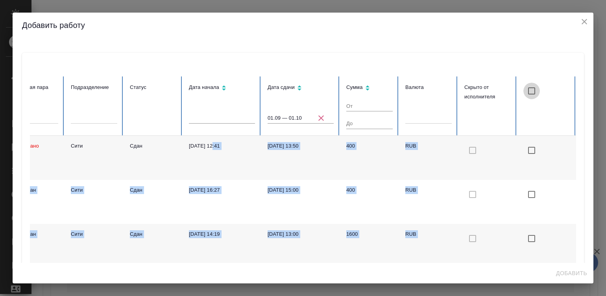
checkbox input "true"
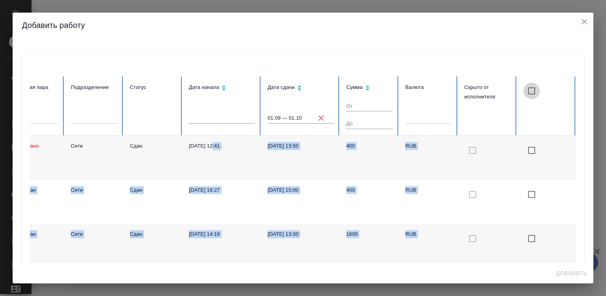
checkbox input "true"
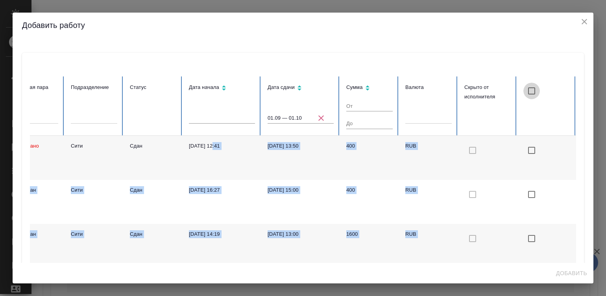
checkbox input "true"
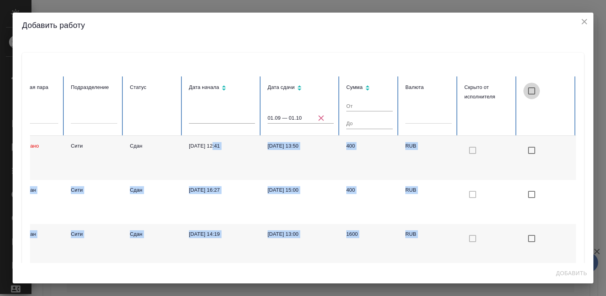
checkbox input "true"
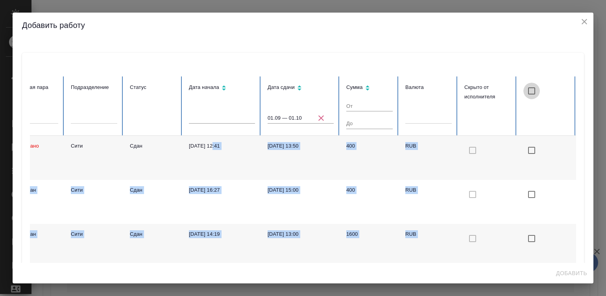
checkbox input "true"
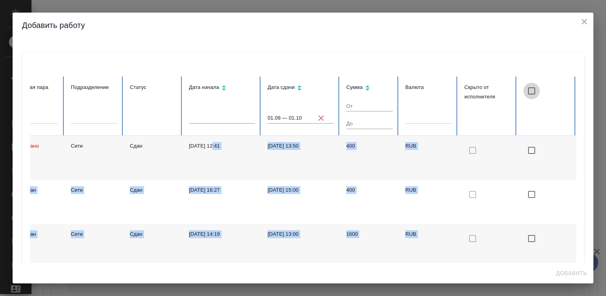
checkbox input "true"
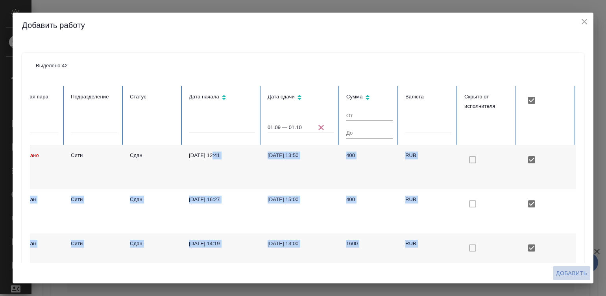
click at [565, 272] on span "Добавить" at bounding box center [571, 274] width 31 height 10
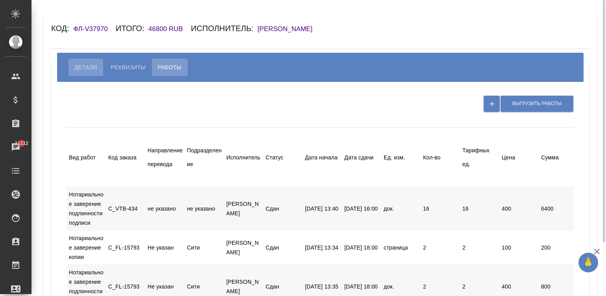
click at [80, 67] on span "Детали" at bounding box center [85, 67] width 23 height 9
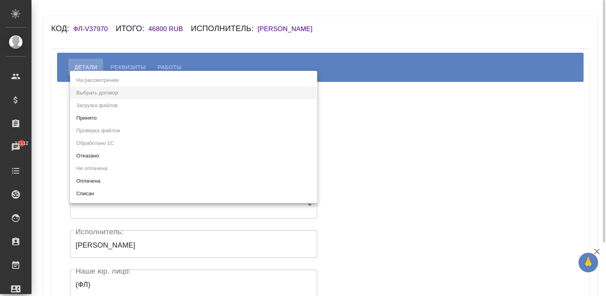
click at [101, 121] on body "🙏 .cls-1 fill:#fff; AWATERA Малинина Мария m.malinina Клиенты Спецификации Зака…" at bounding box center [303, 148] width 606 height 296
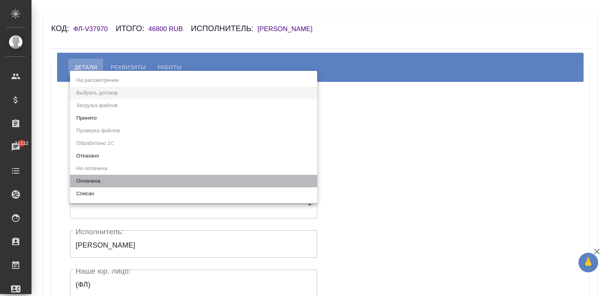
click at [89, 176] on li "Оплачена" at bounding box center [193, 181] width 247 height 13
type input "payed"
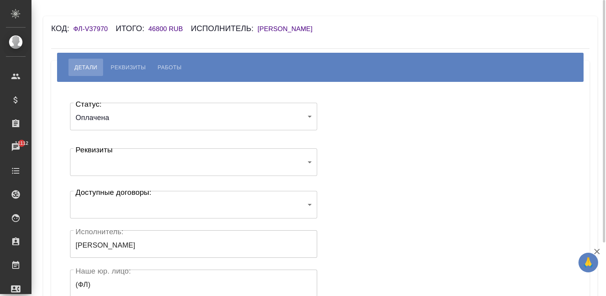
click at [380, 139] on div "Статус: Оплачена payed Статус: Реквизиты ​ Реквизиты Доступные договоры: ​ Дост…" at bounding box center [320, 236] width 507 height 285
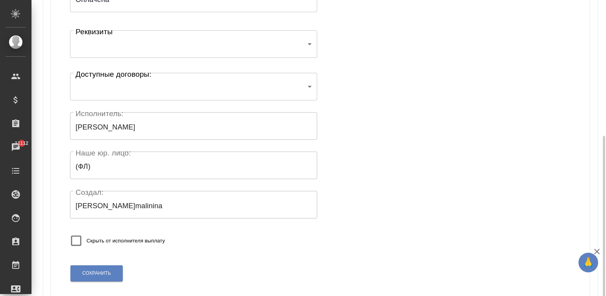
scroll to position [154, 0]
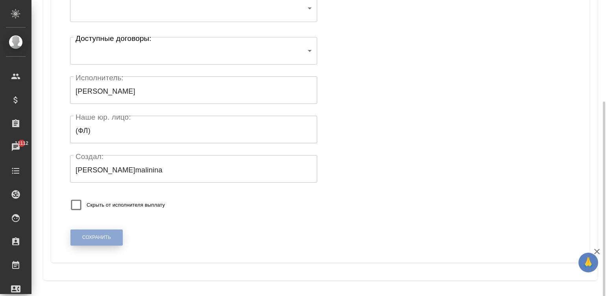
click at [95, 237] on span "Сохранить" at bounding box center [96, 237] width 29 height 7
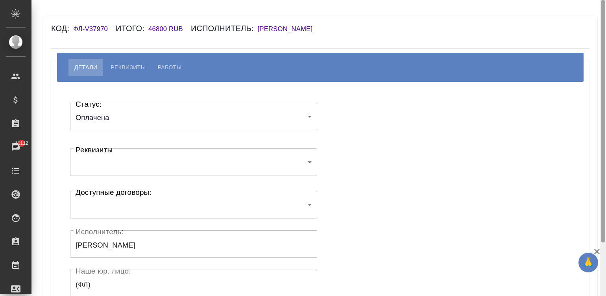
scroll to position [154, 0]
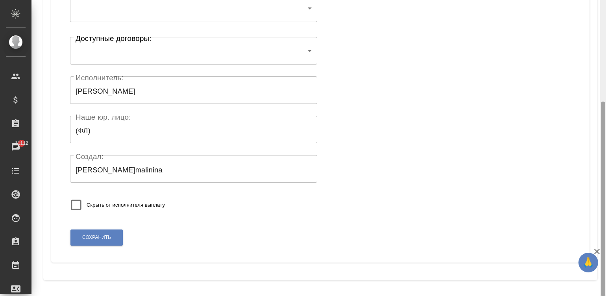
click at [603, 276] on div at bounding box center [603, 148] width 6 height 296
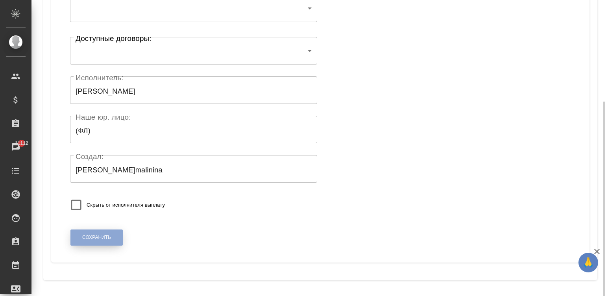
click at [90, 236] on span "Сохранить" at bounding box center [96, 237] width 29 height 7
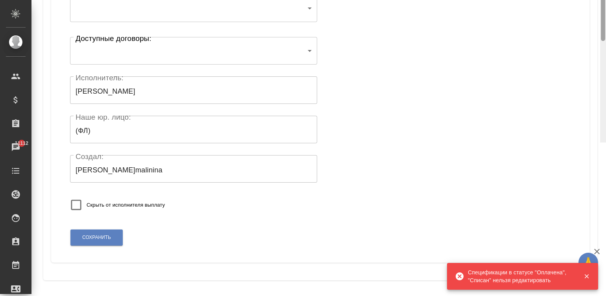
scroll to position [0, 0]
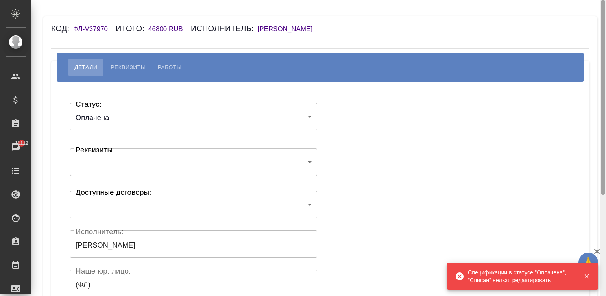
click at [606, 9] on div at bounding box center [603, 148] width 6 height 296
drag, startPoint x: 108, startPoint y: 26, endPoint x: 73, endPoint y: 31, distance: 35.9
click at [73, 31] on div "Код: ФЛ-V37970 Итого: 46800 RUB Исполнитель: [PERSON_NAME]" at bounding box center [275, 28] width 449 height 13
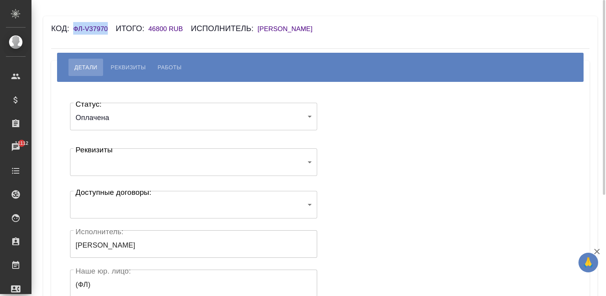
copy h6 "ФЛ-V37970"
